Goal: Information Seeking & Learning: Learn about a topic

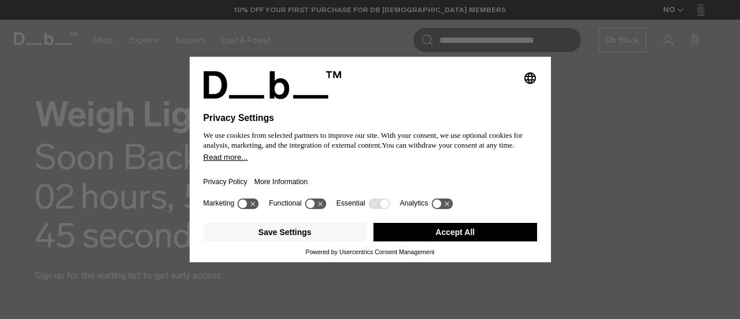
click at [472, 235] on button "Accept All" at bounding box center [456, 232] width 164 height 19
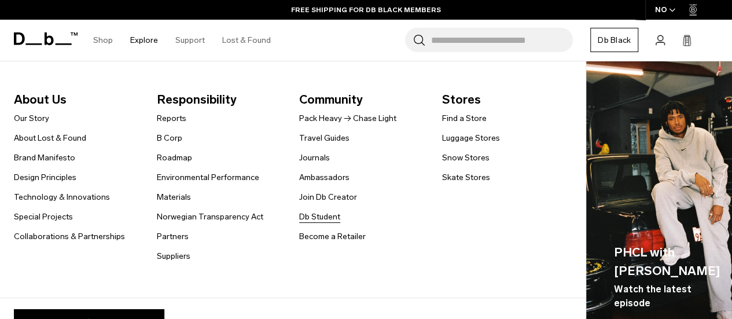
click at [312, 213] on link "Db Student" at bounding box center [319, 217] width 41 height 12
click at [330, 235] on link "Become a Retailer" at bounding box center [332, 236] width 67 height 12
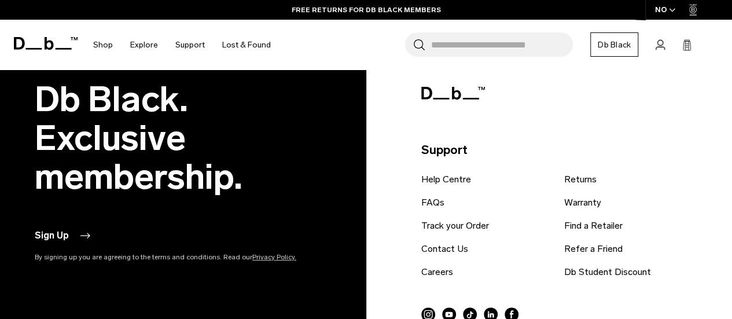
scroll to position [862, 0]
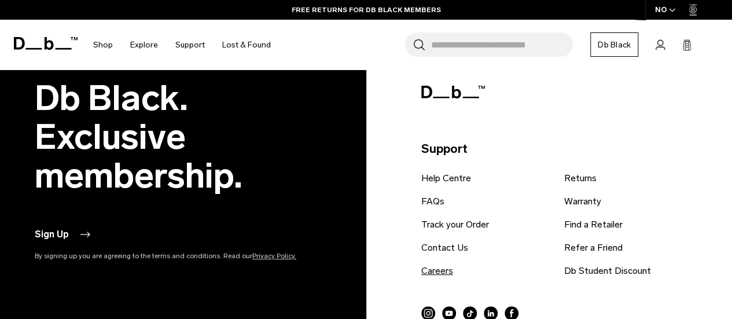
click at [433, 275] on link "Careers" at bounding box center [437, 271] width 32 height 14
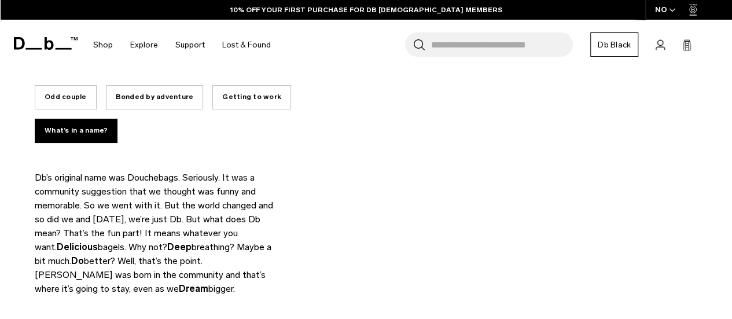
scroll to position [506, 0]
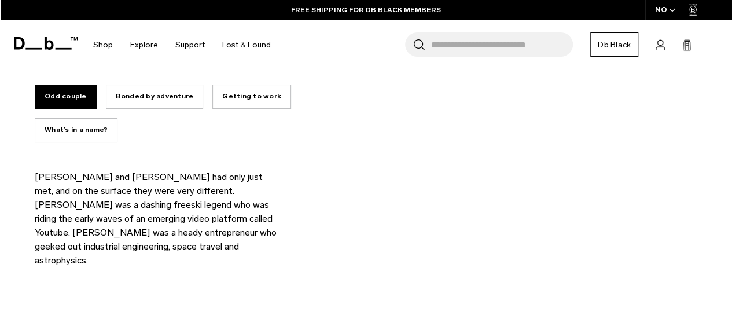
click at [72, 118] on button "What’s in a name?" at bounding box center [76, 130] width 83 height 24
click at [75, 118] on button "What’s in a name?" at bounding box center [76, 130] width 83 height 24
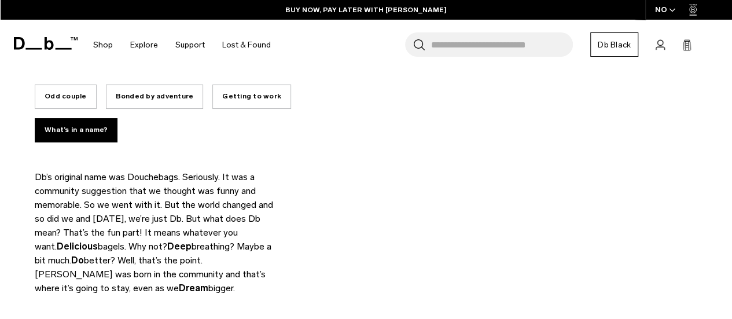
click at [252, 91] on button "Getting to work" at bounding box center [251, 96] width 79 height 24
click at [212, 84] on button "Getting to work" at bounding box center [251, 96] width 79 height 24
click at [70, 84] on button "Odd couple" at bounding box center [66, 96] width 62 height 24
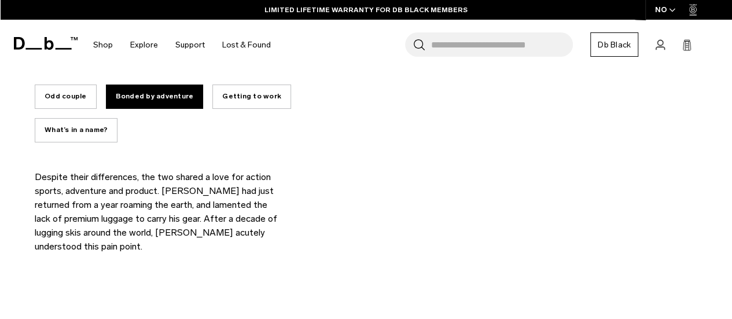
click at [62, 84] on button "Odd couple" at bounding box center [66, 96] width 62 height 24
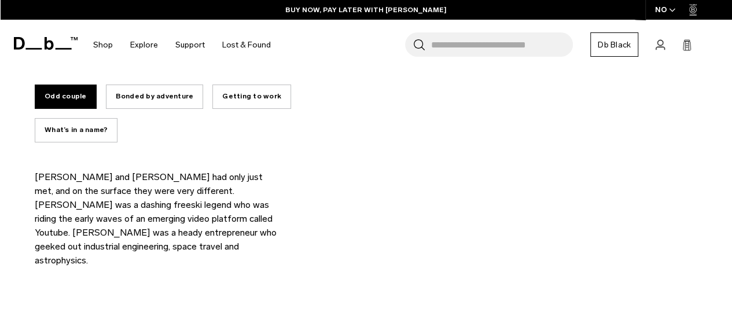
click at [152, 84] on button "Bonded by adventure" at bounding box center [155, 96] width 98 height 24
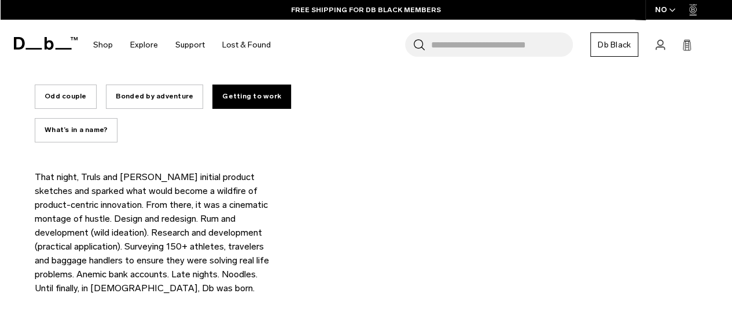
click at [148, 84] on button "Bonded by adventure" at bounding box center [155, 96] width 98 height 24
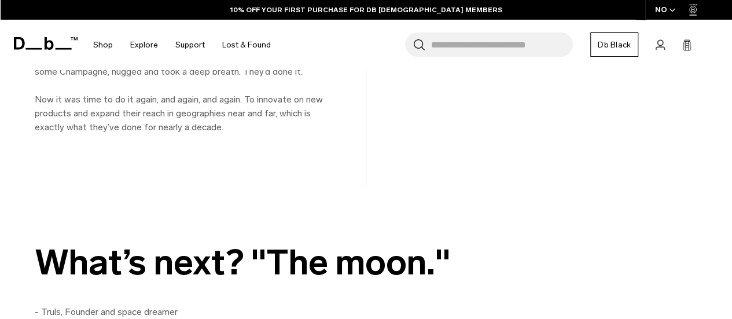
scroll to position [1317, 0]
